Goal: Task Accomplishment & Management: Complete application form

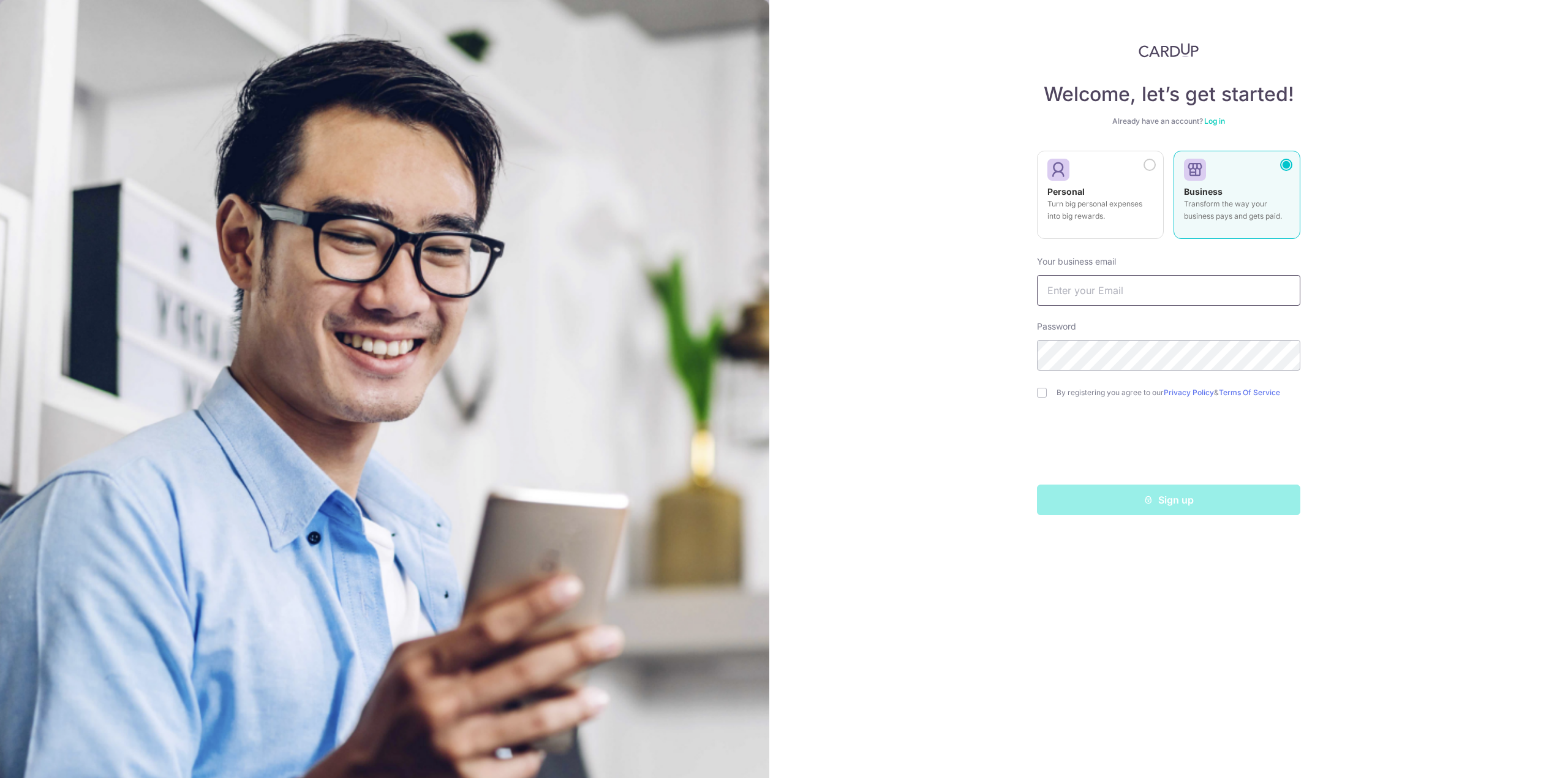
click at [1088, 296] on input "text" at bounding box center [1169, 291] width 263 height 31
type input "s"
paste input "adysouwnudur@gmail.com"
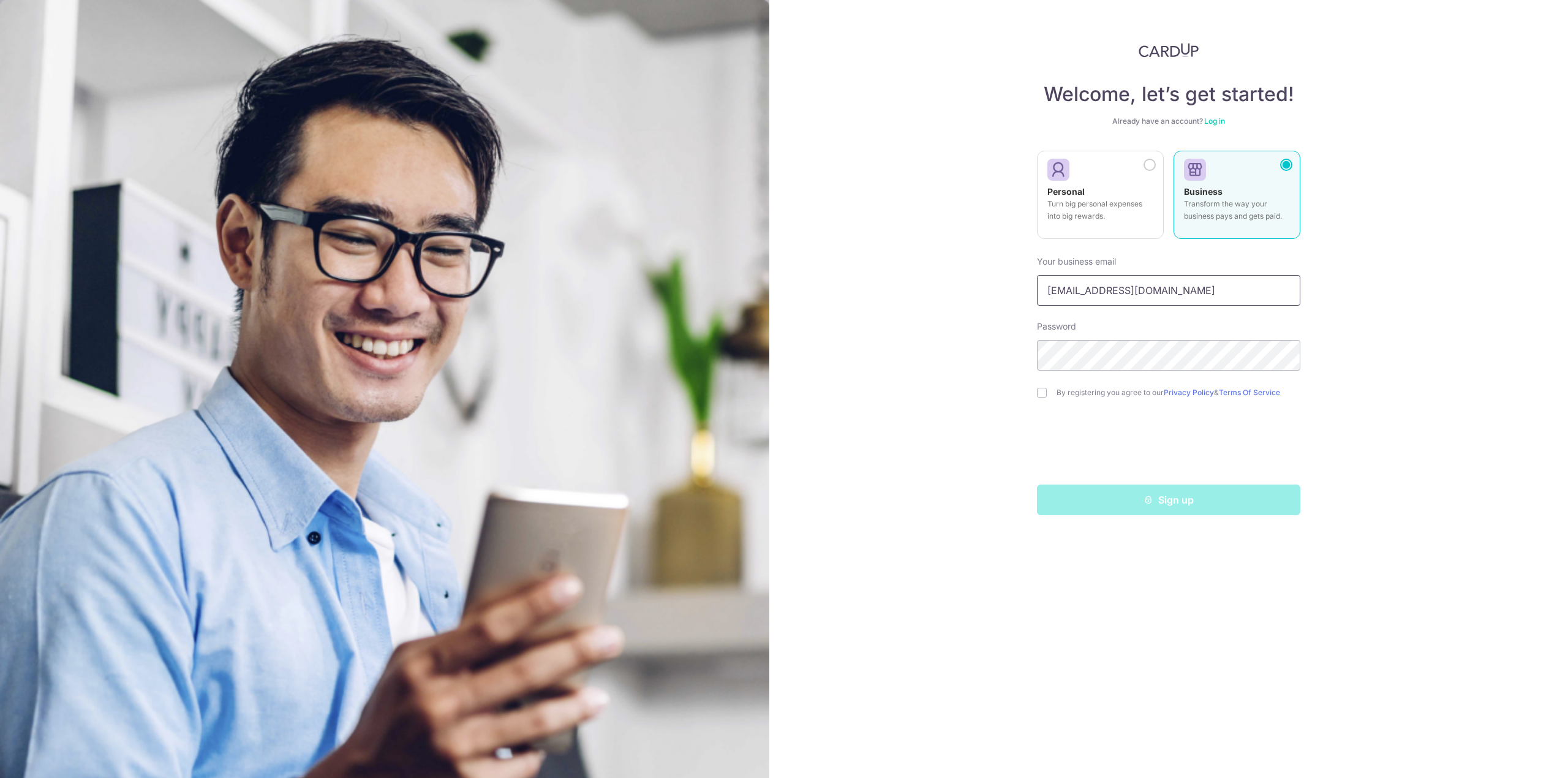
type input "adysouwnudur@gmail.com"
click at [1044, 395] on input "checkbox" at bounding box center [1042, 393] width 10 height 10
checkbox input "true"
click at [1089, 496] on button "Sign up" at bounding box center [1169, 500] width 263 height 31
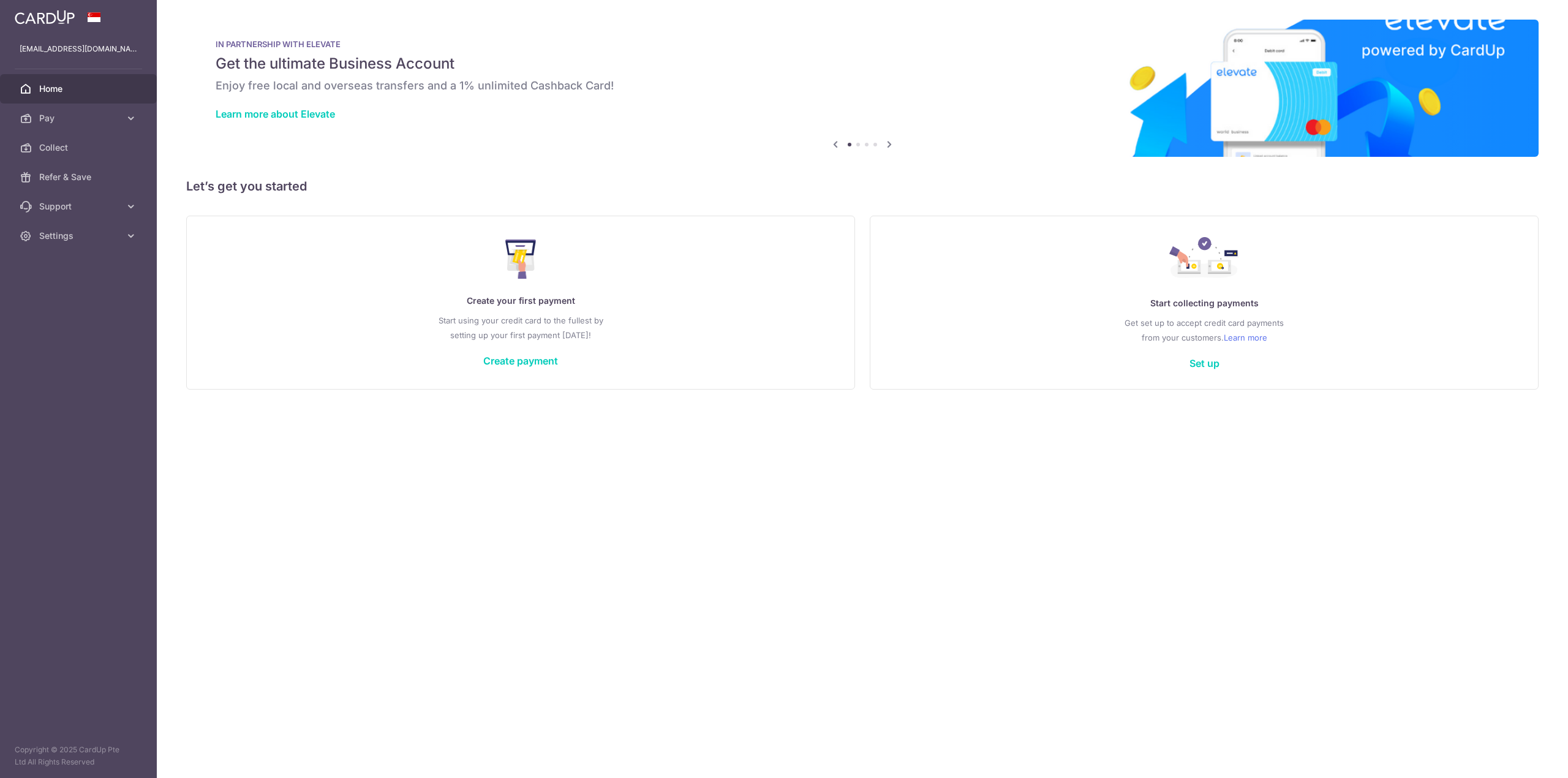
click at [526, 361] on link "Create payment" at bounding box center [521, 361] width 75 height 12
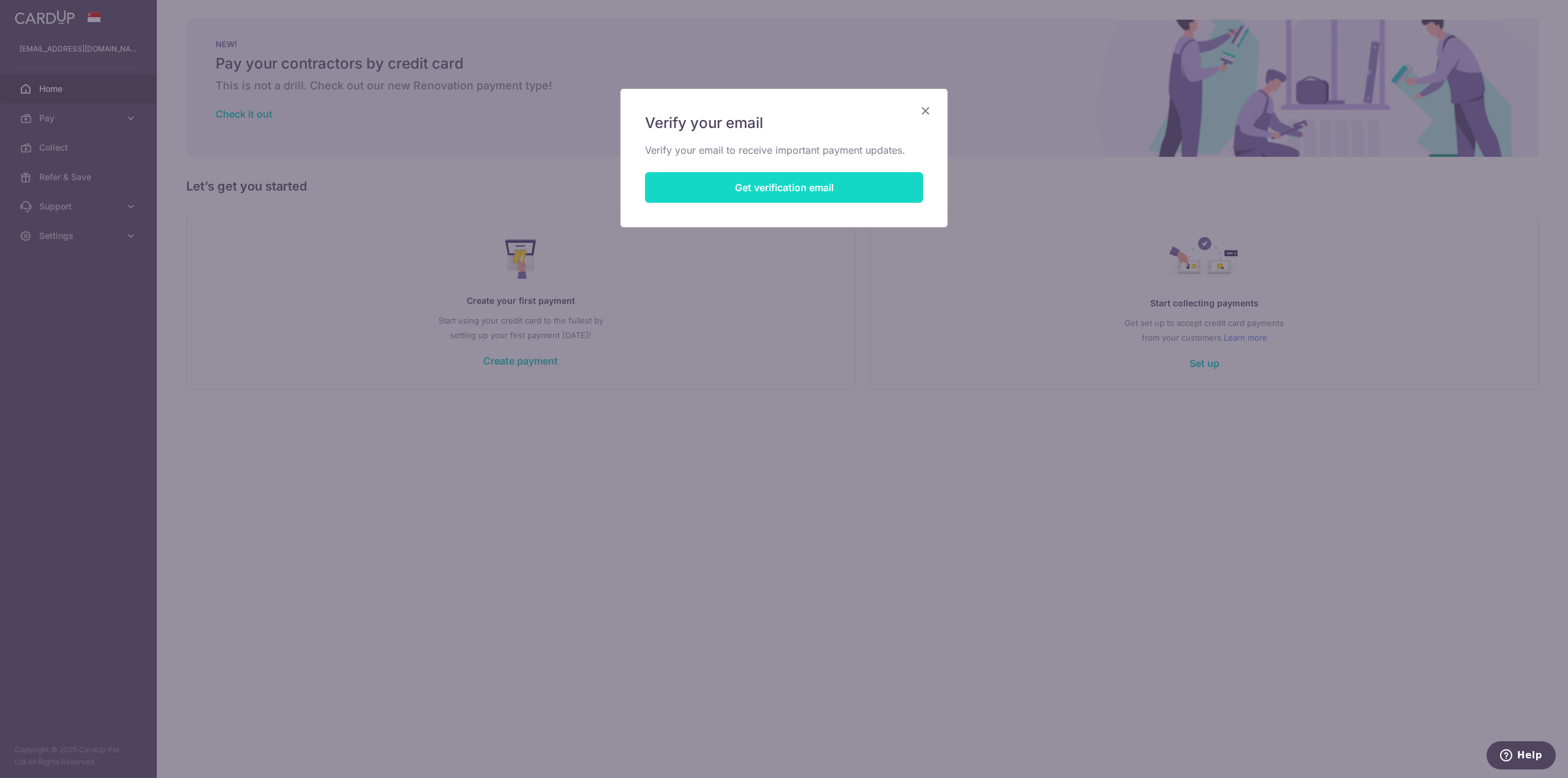
click at [882, 196] on button "Get verification email" at bounding box center [784, 188] width 278 height 31
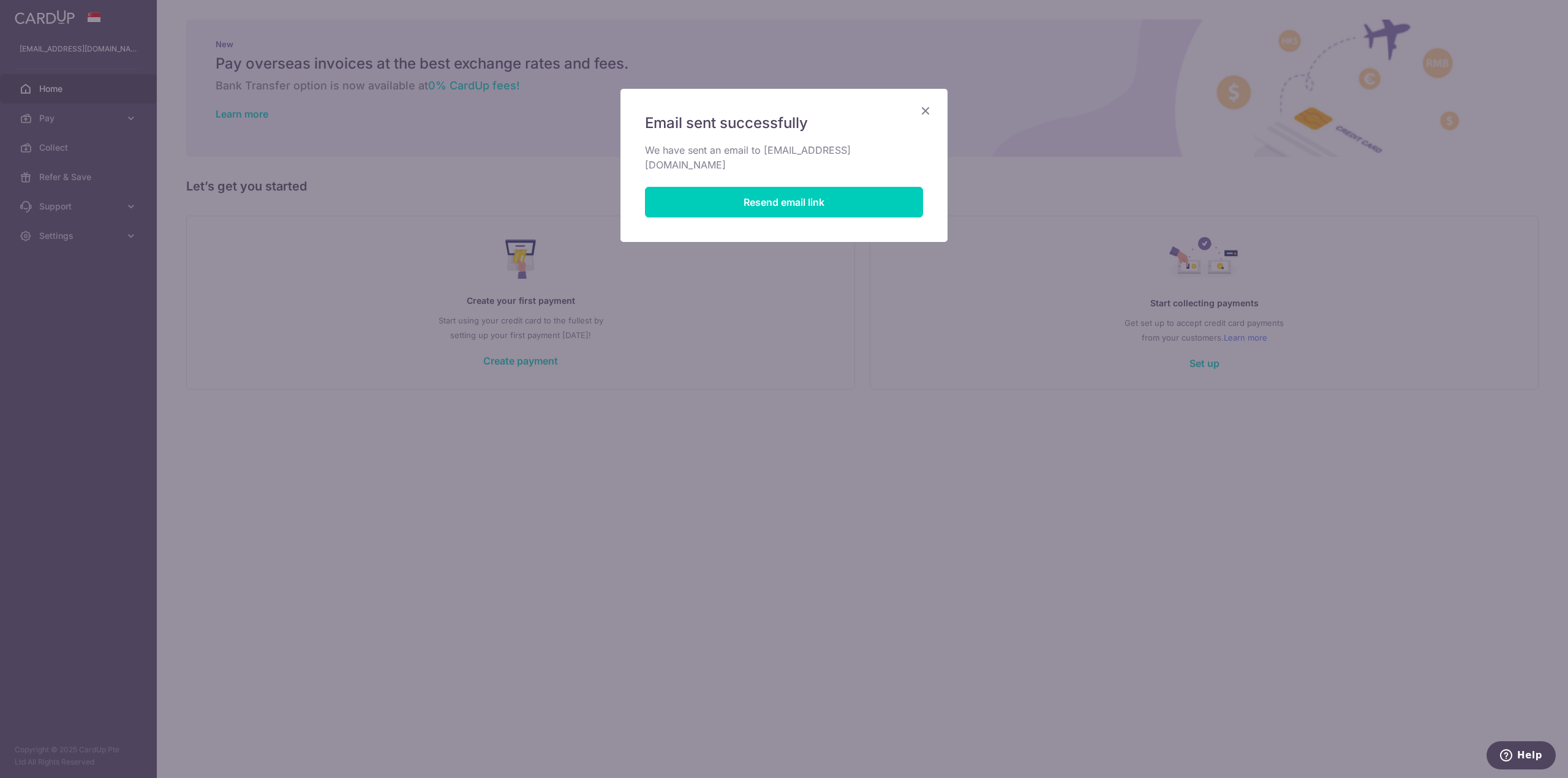
click at [931, 111] on icon "Close" at bounding box center [925, 110] width 15 height 15
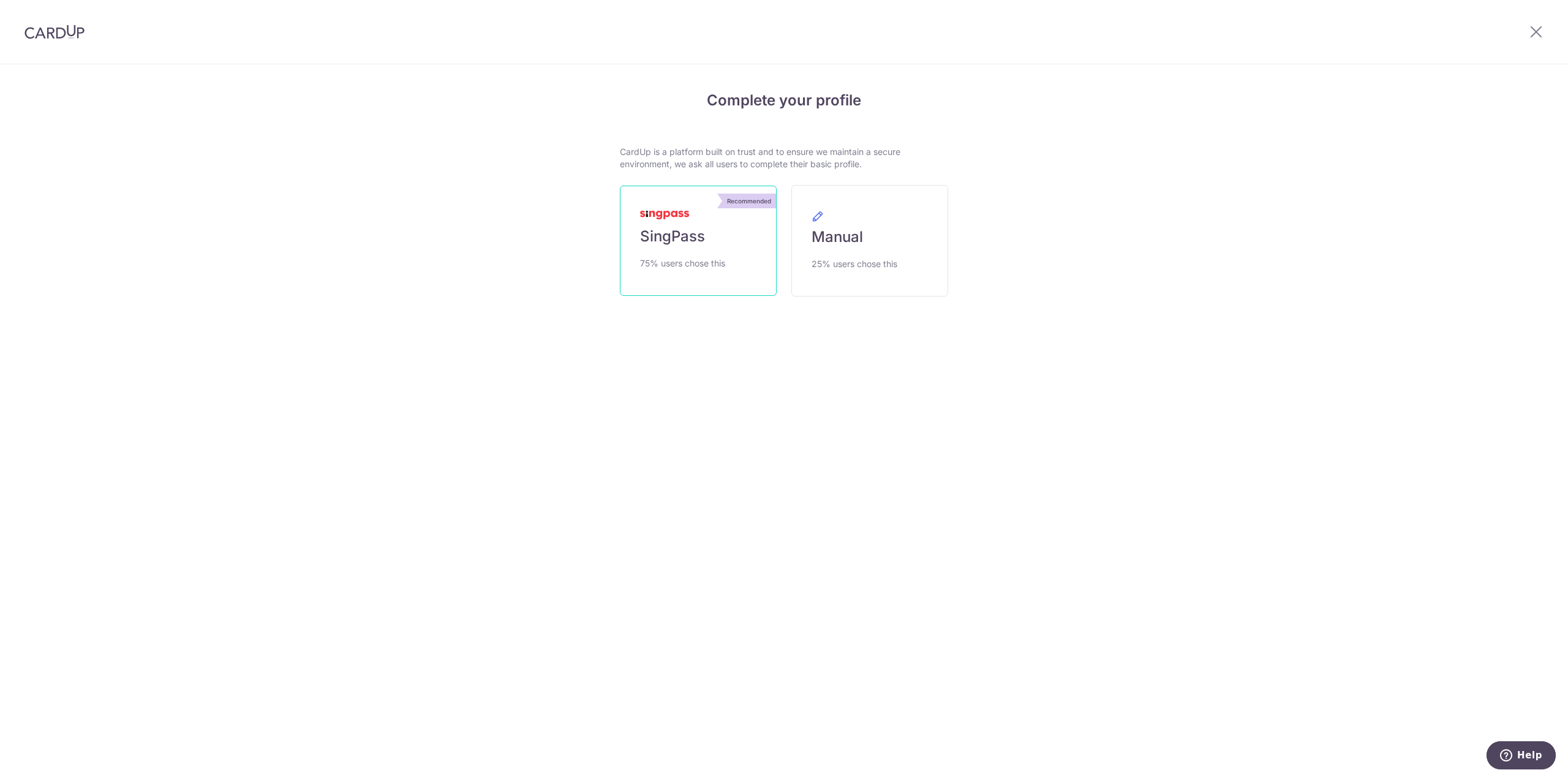
click at [753, 243] on link "Recommended SingPass 75% users chose this" at bounding box center [698, 241] width 157 height 110
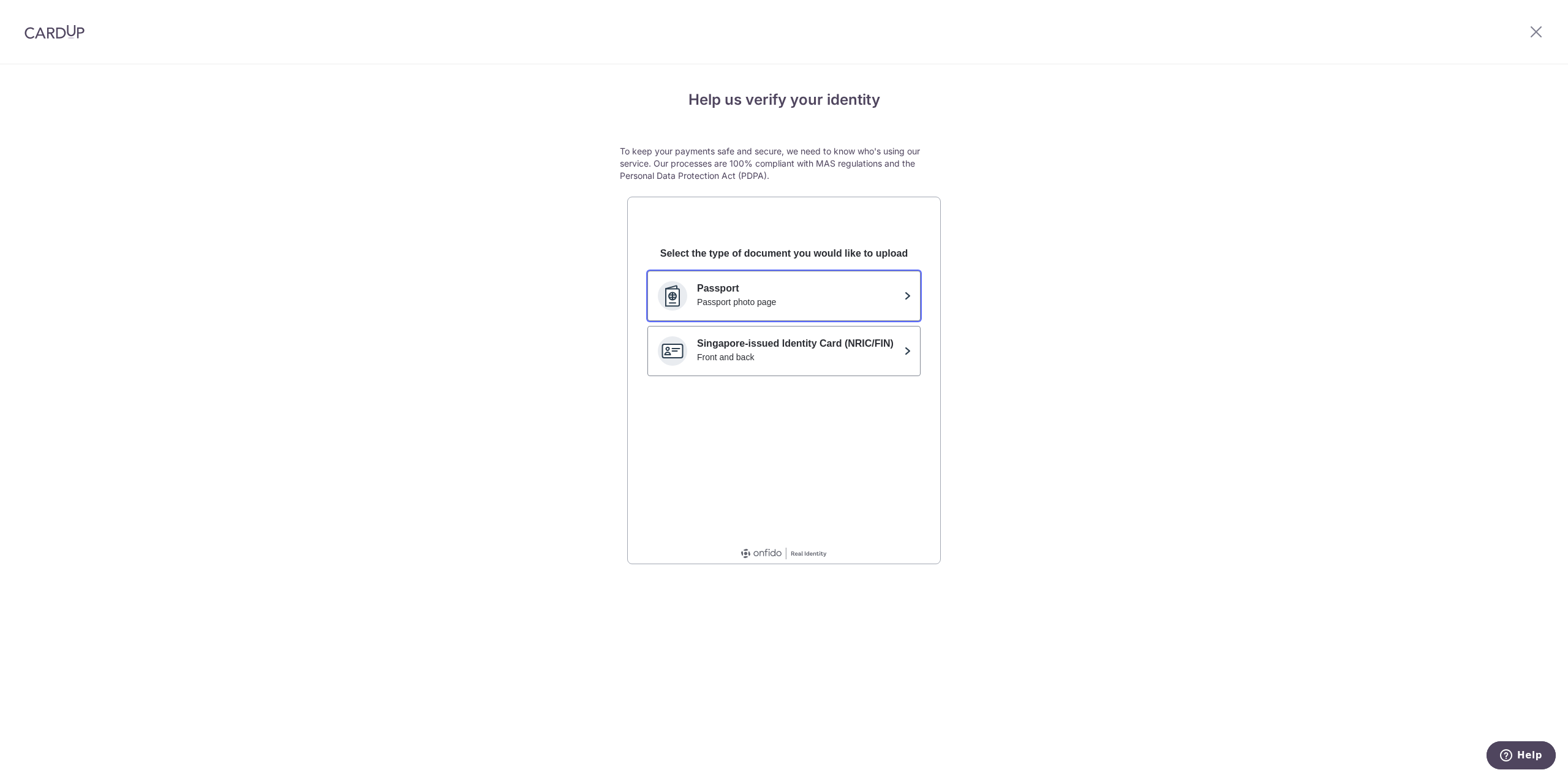
click at [761, 310] on div "Passport Passport photo page" at bounding box center [798, 296] width 202 height 29
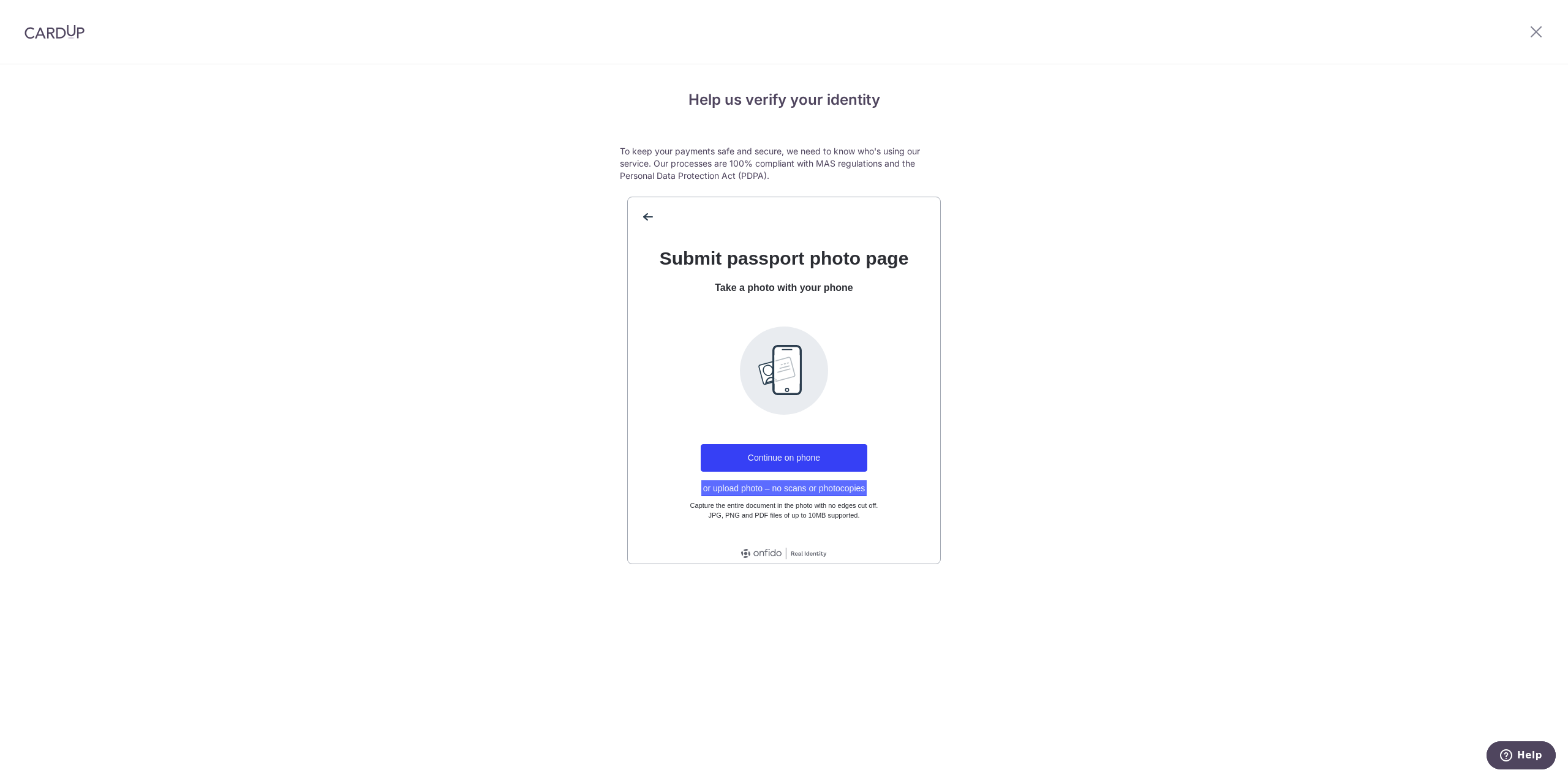
click at [742, 489] on button "or upload photo – no scans or photocopies" at bounding box center [785, 488] width 166 height 16
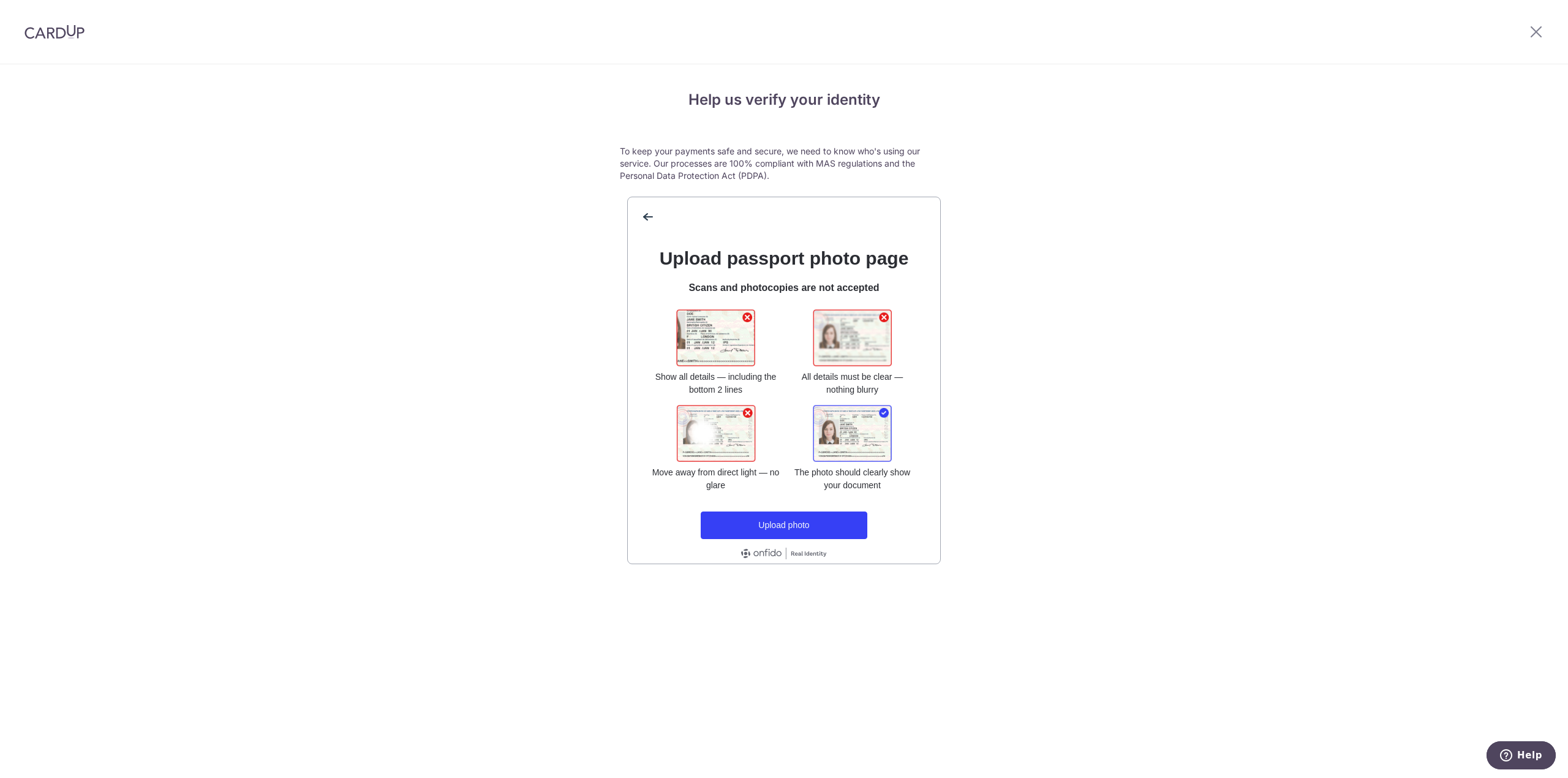
click at [814, 435] on div at bounding box center [852, 433] width 80 height 57
click at [825, 427] on div at bounding box center [852, 433] width 80 height 57
click at [826, 352] on div at bounding box center [852, 338] width 80 height 57
